Goal: Task Accomplishment & Management: Complete application form

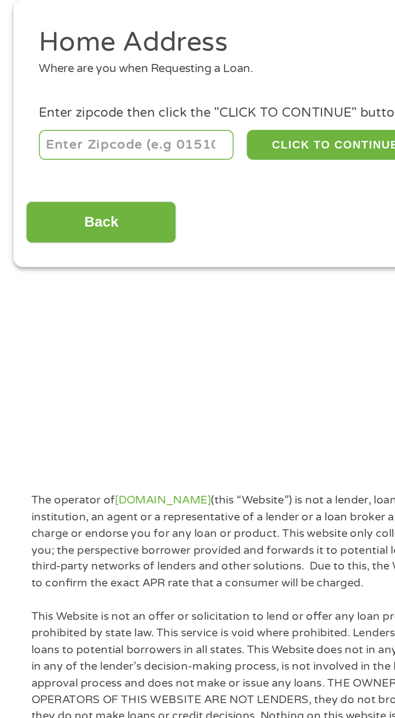
scroll to position [2, 0]
click at [35, 178] on input "number" at bounding box center [63, 176] width 89 height 14
type input "0"
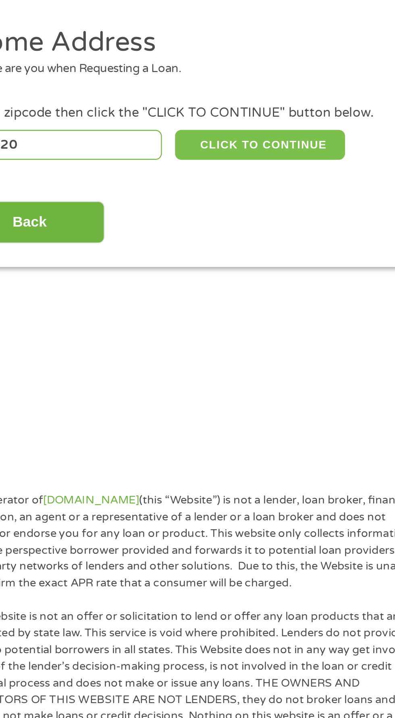
type input "85120"
click at [166, 181] on button "CLICK TO CONTINUE" at bounding box center [153, 176] width 78 height 14
type input "85120"
type input "[GEOGRAPHIC_DATA]"
select select "[US_STATE]"
